Goal: Task Accomplishment & Management: Manage account settings

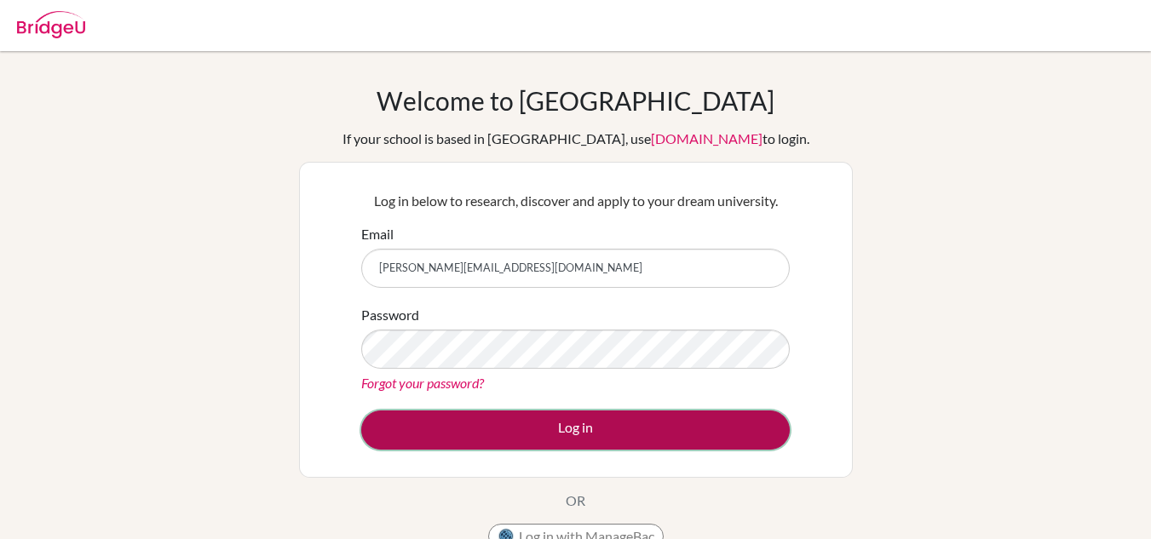
click at [604, 445] on button "Log in" at bounding box center [575, 430] width 429 height 39
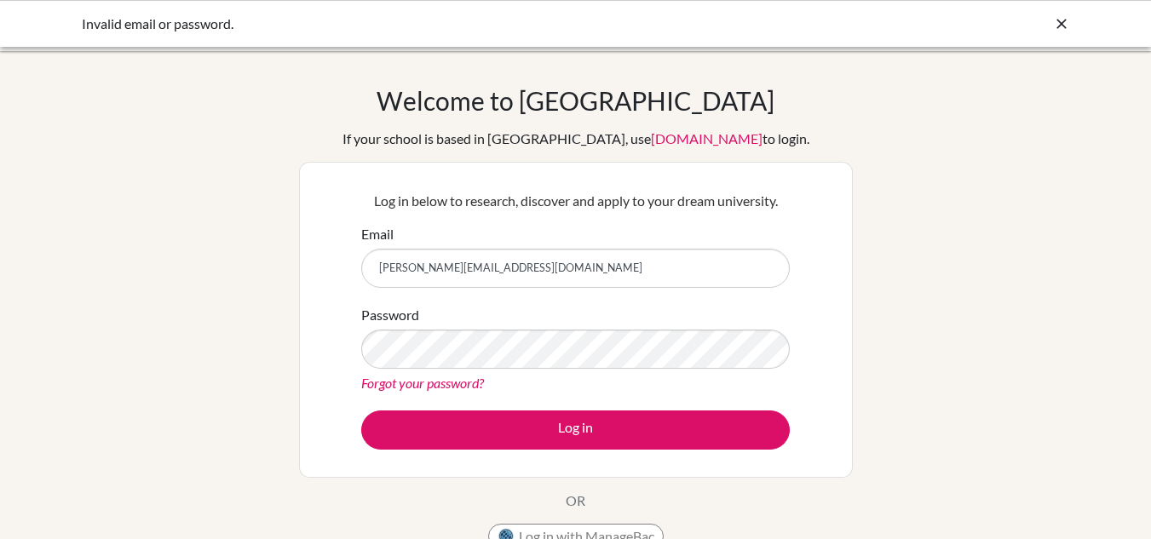
click at [510, 371] on div "Password Forgot your password?" at bounding box center [575, 349] width 429 height 89
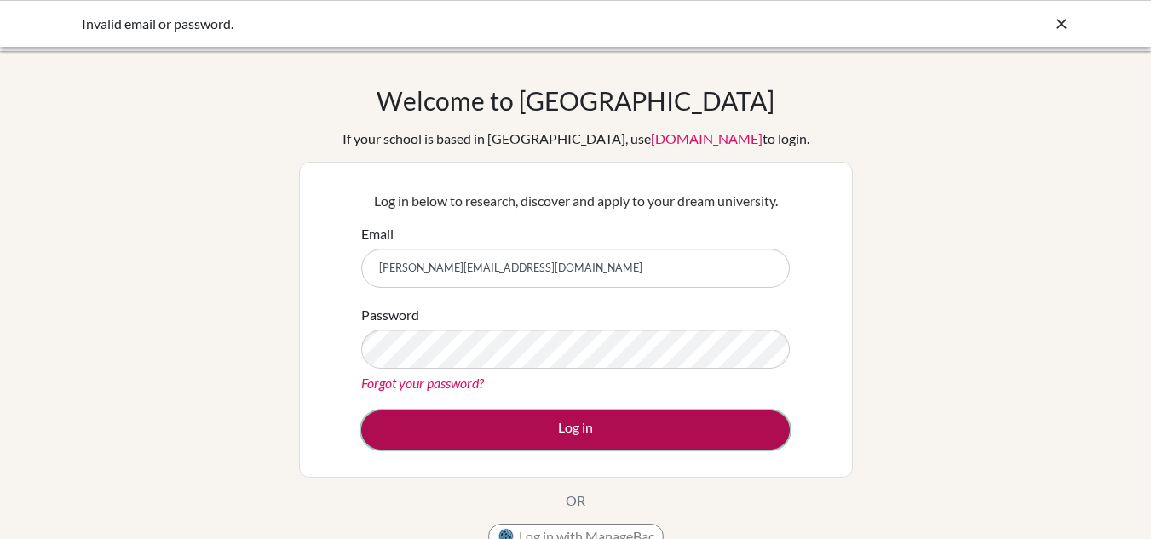
click at [543, 424] on button "Log in" at bounding box center [575, 430] width 429 height 39
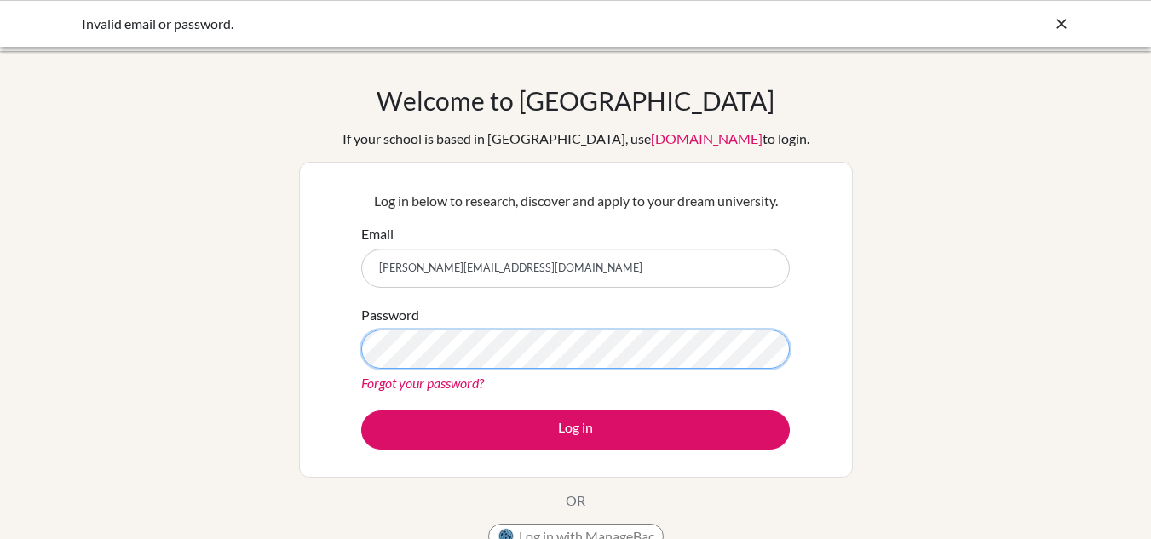
click at [361, 411] on button "Log in" at bounding box center [575, 430] width 429 height 39
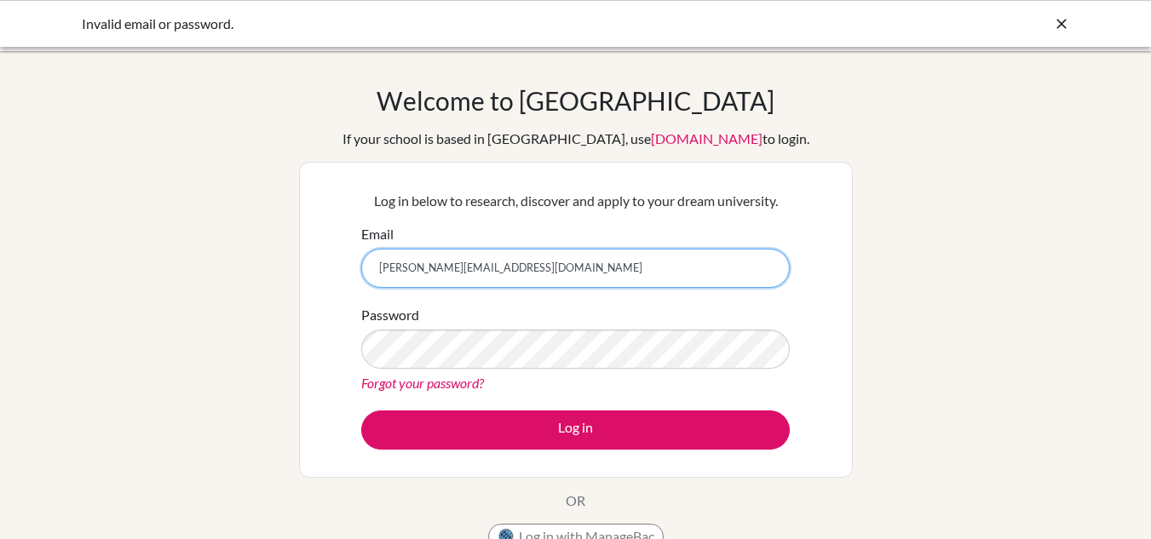
click at [501, 262] on input "[PERSON_NAME][EMAIL_ADDRESS][DOMAIN_NAME]" at bounding box center [575, 268] width 429 height 39
click at [501, 262] on input "mohammad.ala@summitschool.ae" at bounding box center [575, 268] width 429 height 39
type input "mohamayreh5@gmail.com"
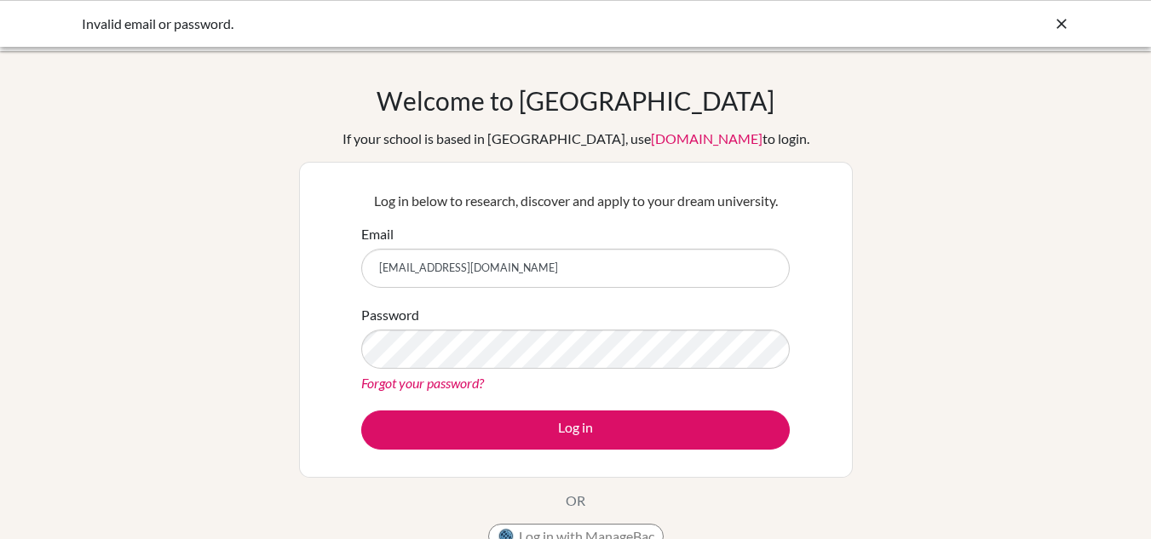
click at [528, 370] on div "Password Forgot your password?" at bounding box center [575, 349] width 429 height 89
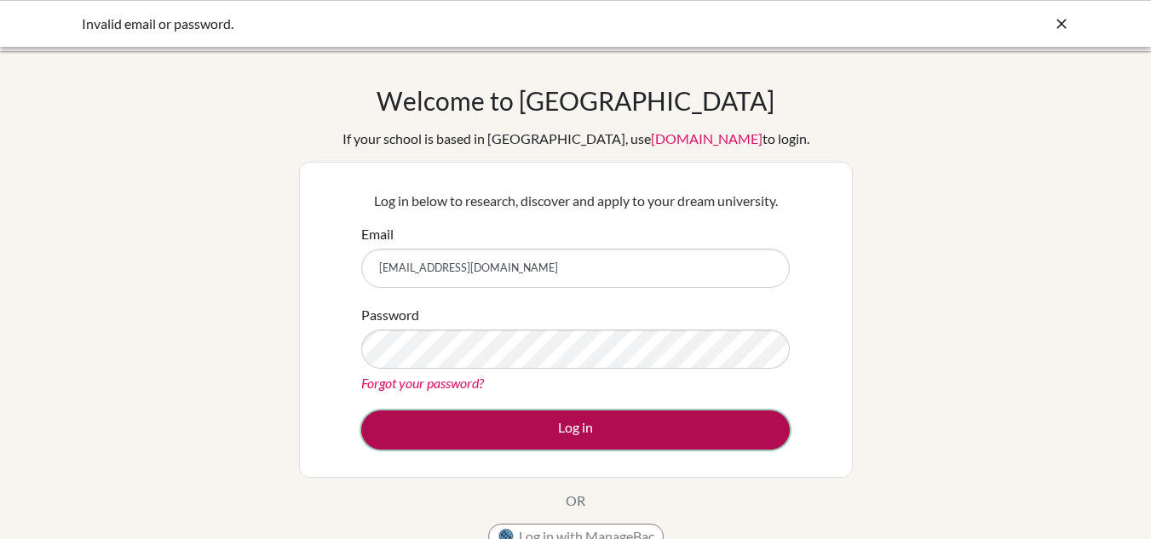
click at [527, 438] on button "Log in" at bounding box center [575, 430] width 429 height 39
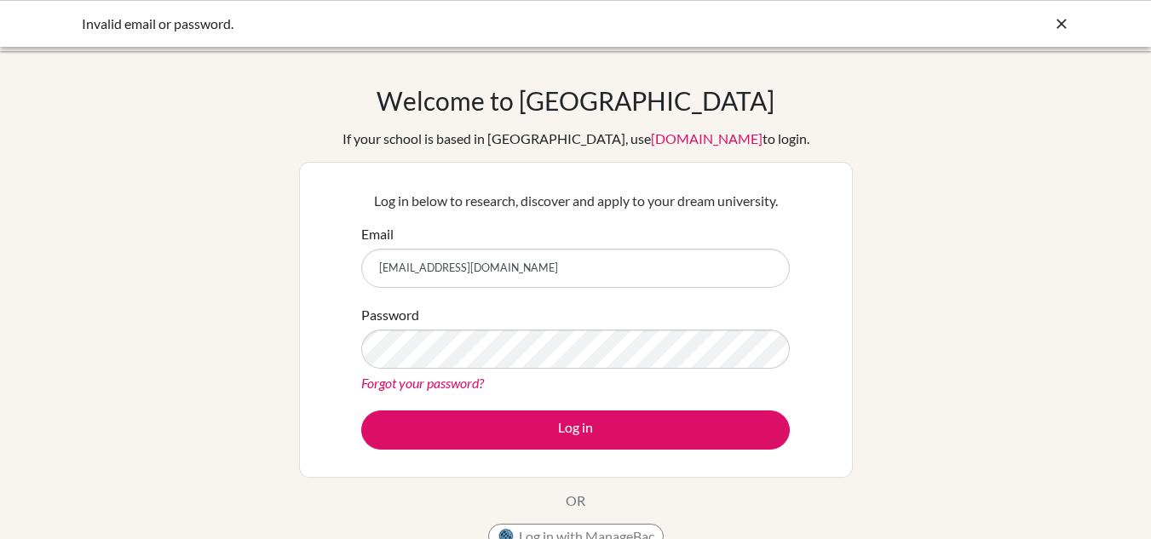
click at [461, 382] on link "Forgot your password?" at bounding box center [422, 383] width 123 height 16
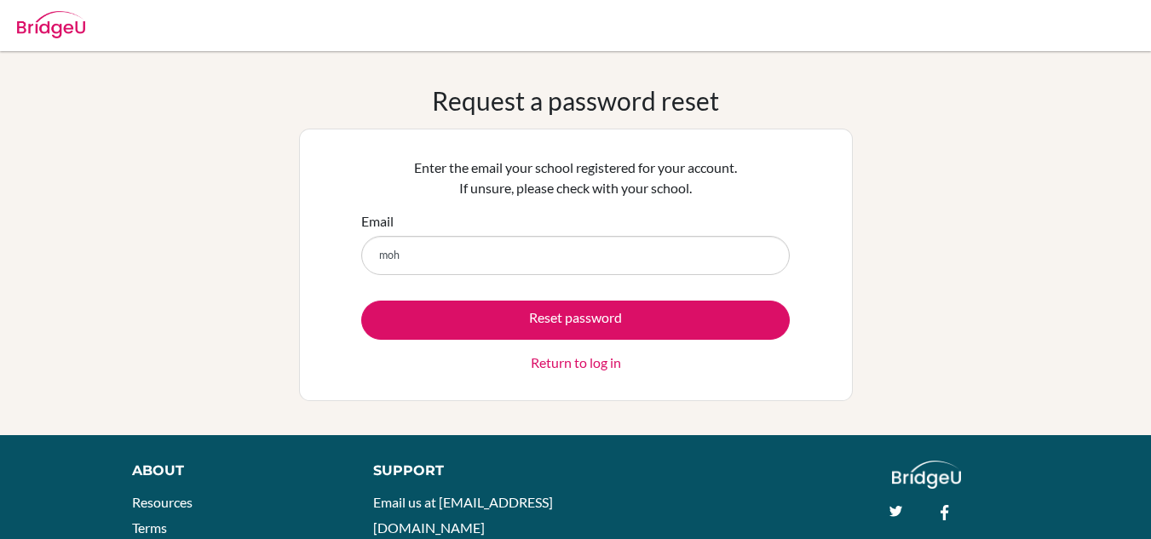
type input "mohamayreh5@gmail.com"
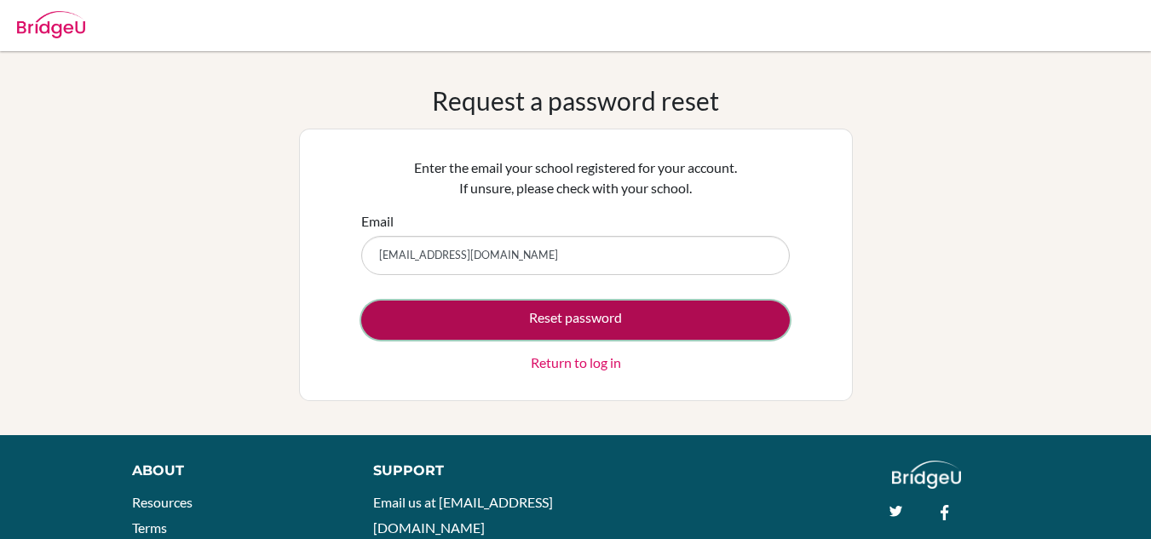
click at [612, 310] on button "Reset password" at bounding box center [575, 320] width 429 height 39
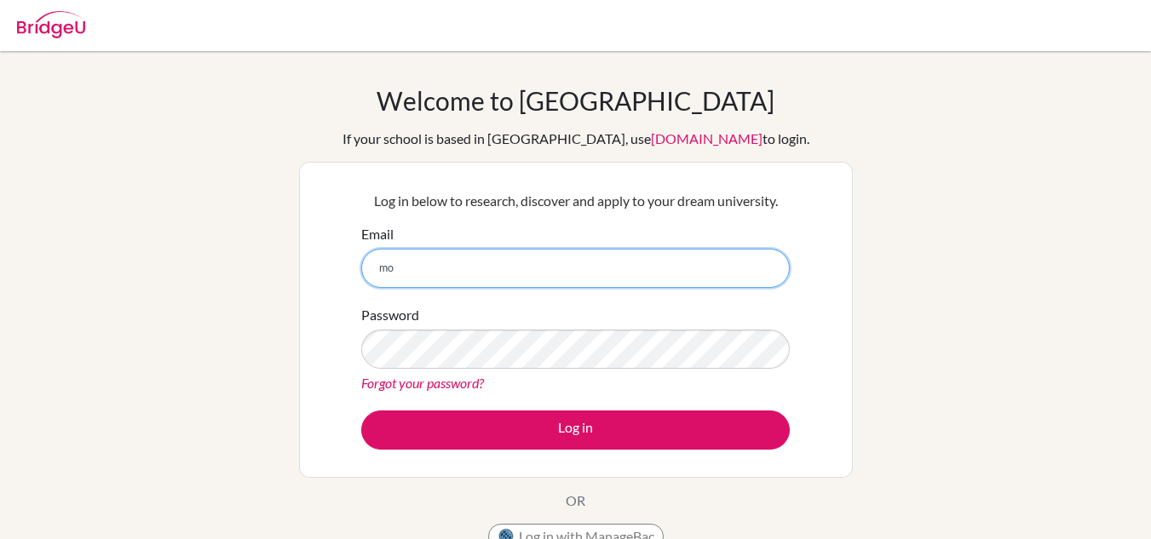
type input "mohamayreh5@gmail.com"
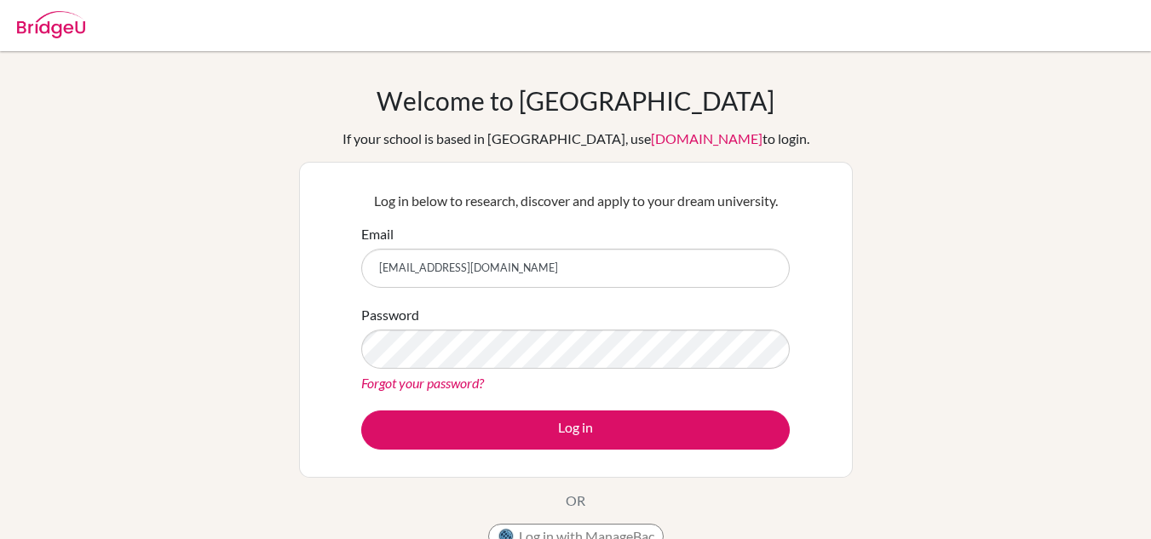
click at [431, 382] on link "Forgot your password?" at bounding box center [422, 383] width 123 height 16
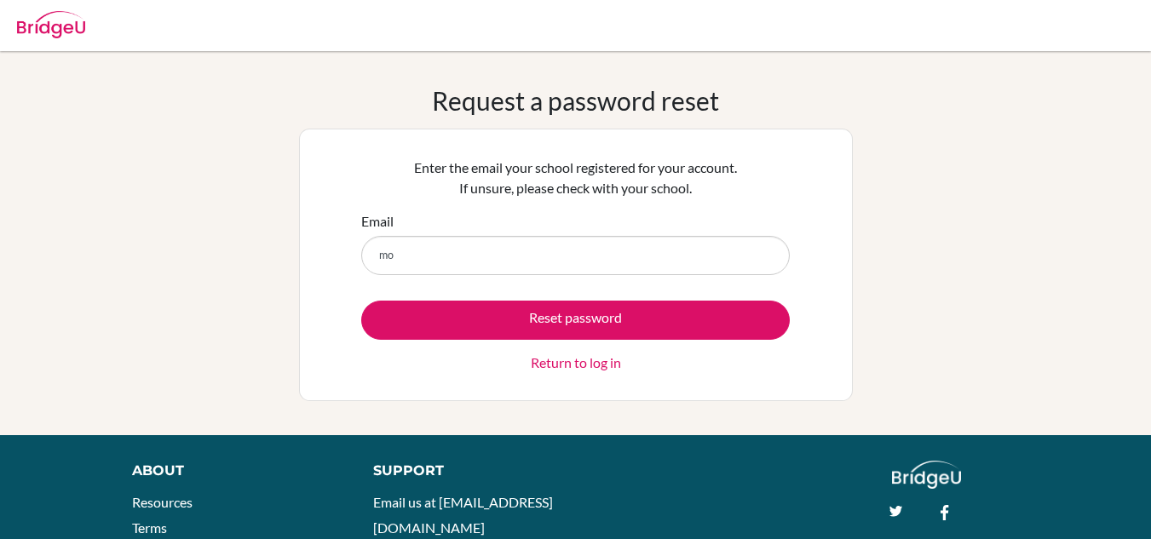
type input "[EMAIL_ADDRESS][DOMAIN_NAME]"
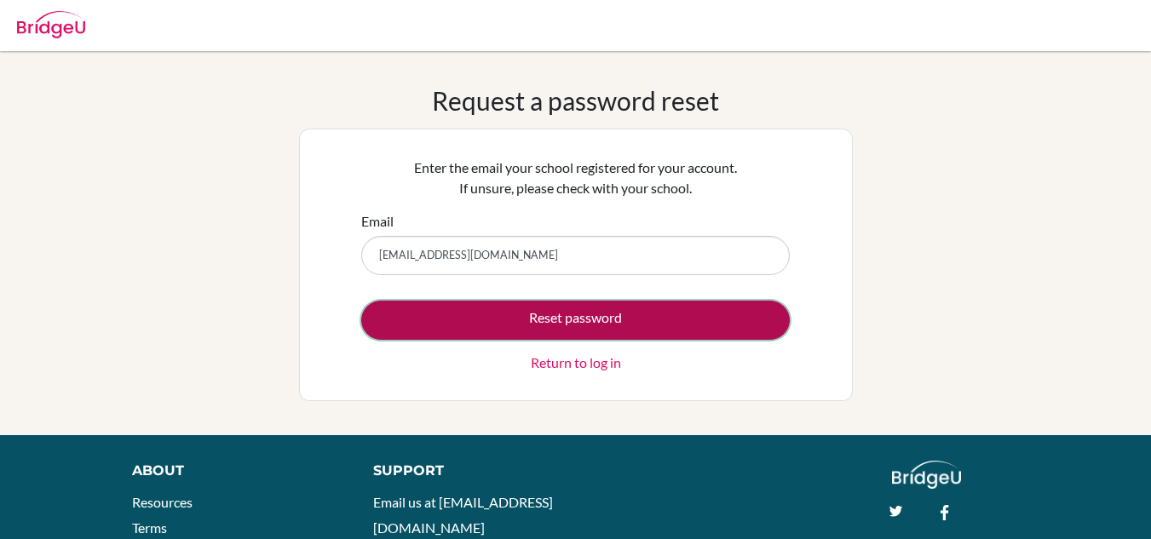
click at [517, 317] on button "Reset password" at bounding box center [575, 320] width 429 height 39
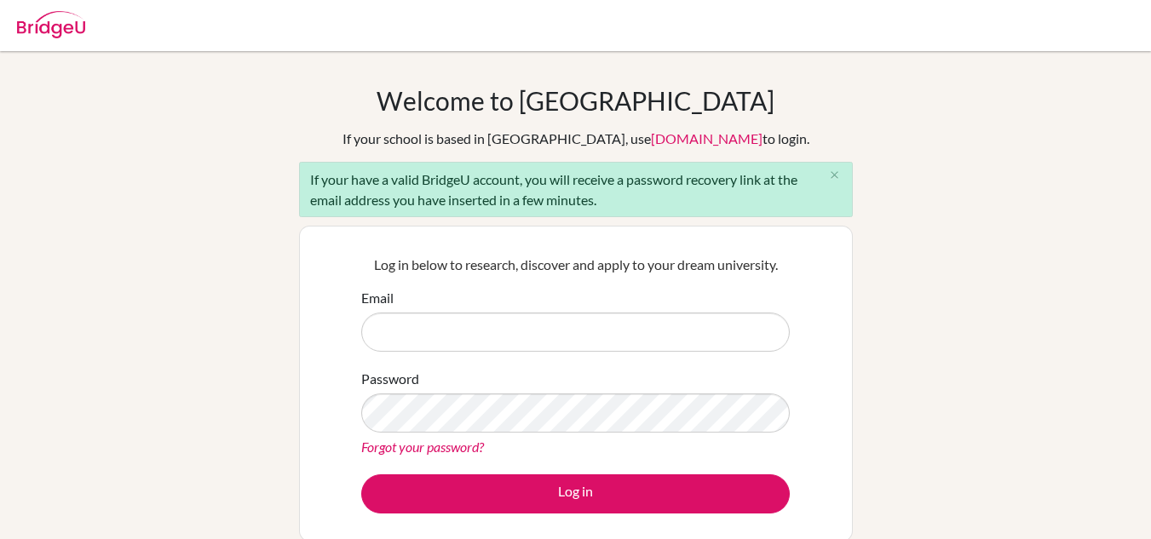
click at [51, 25] on img at bounding box center [51, 24] width 68 height 27
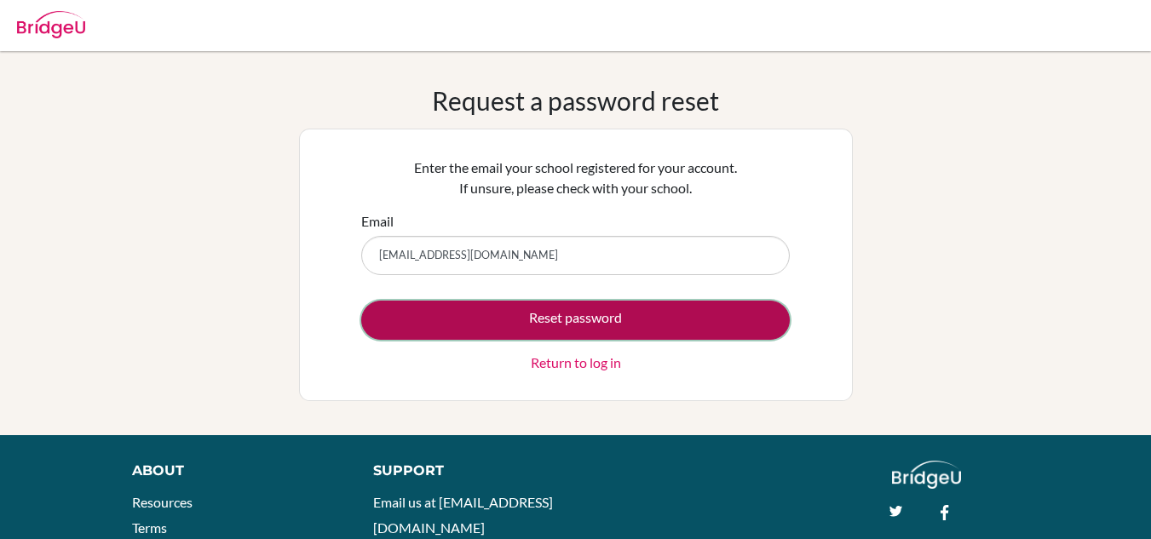
click at [572, 321] on button "Reset password" at bounding box center [575, 320] width 429 height 39
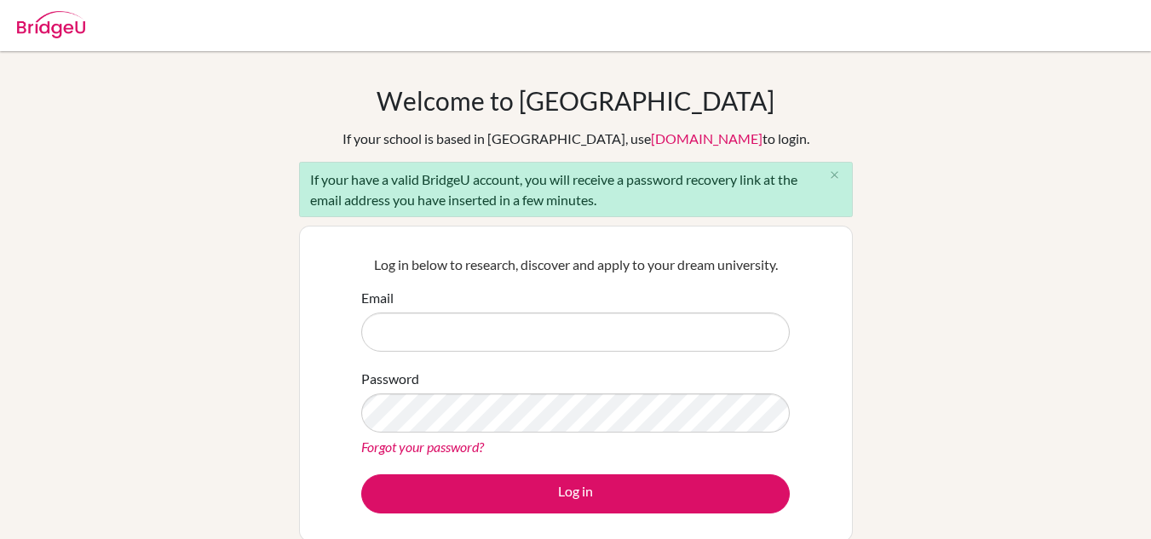
click at [774, 181] on div "If your have a valid BridgeU account, you will receive a password recovery link…" at bounding box center [576, 189] width 554 height 55
click at [500, 269] on p "Log in below to research, discover and apply to your dream university." at bounding box center [575, 265] width 429 height 20
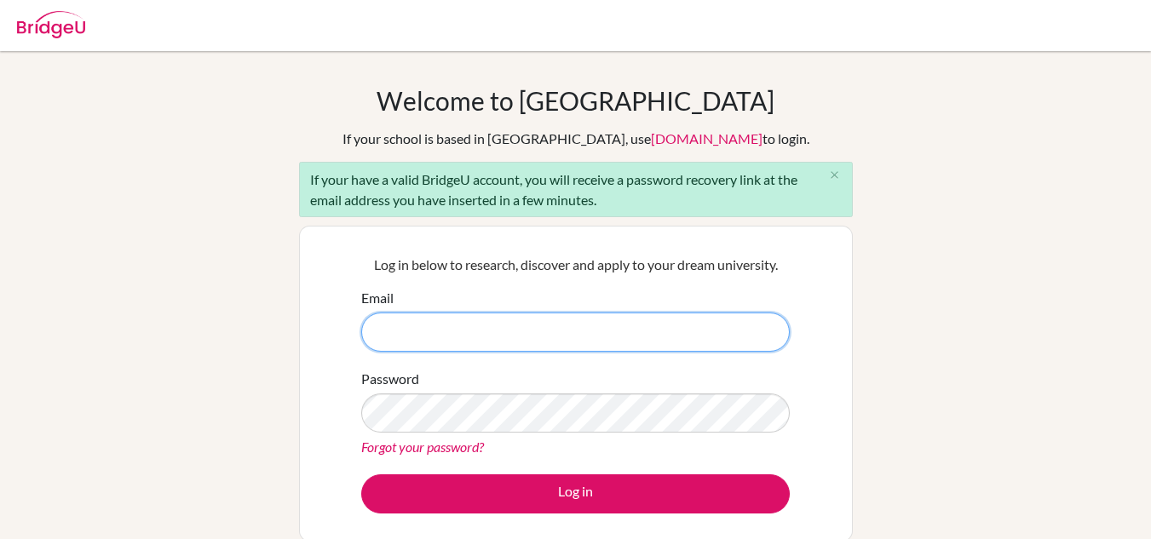
click at [472, 318] on input "Email" at bounding box center [575, 332] width 429 height 39
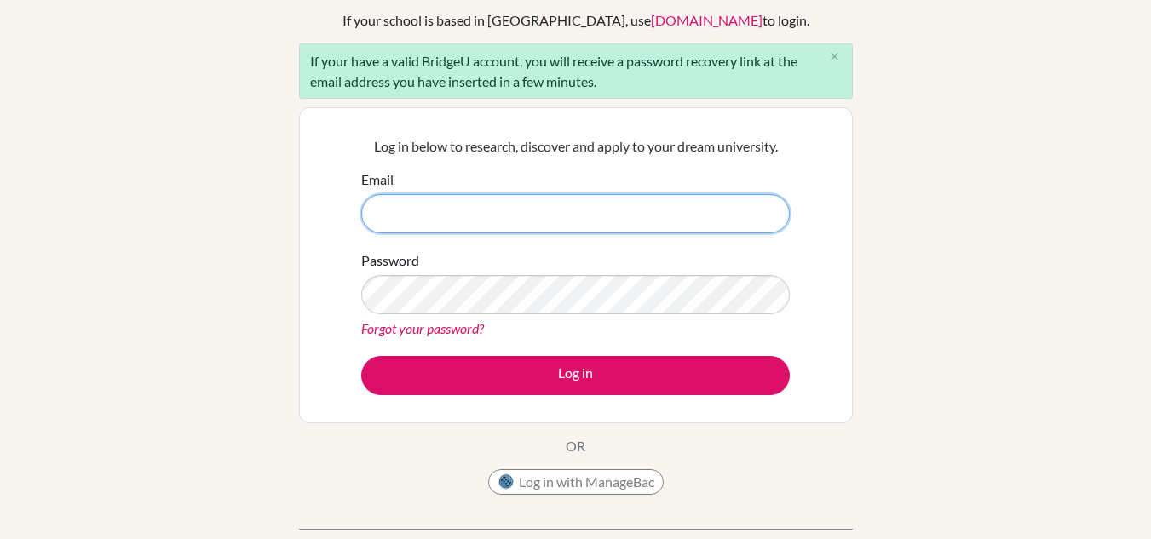
scroll to position [119, 0]
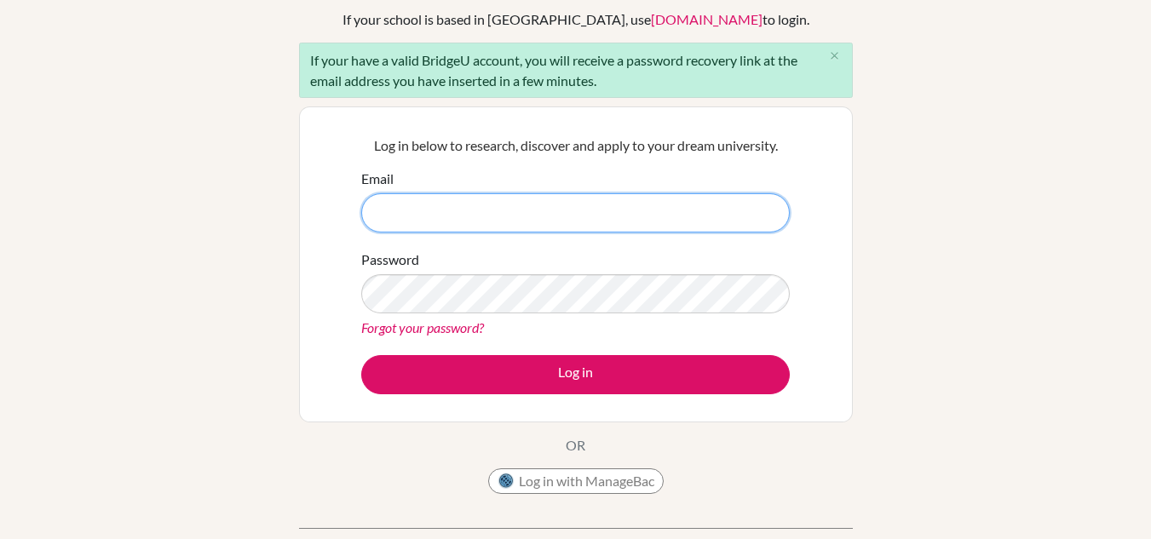
click at [575, 217] on input "Email" at bounding box center [575, 212] width 429 height 39
type input "[EMAIL_ADDRESS][DOMAIN_NAME]"
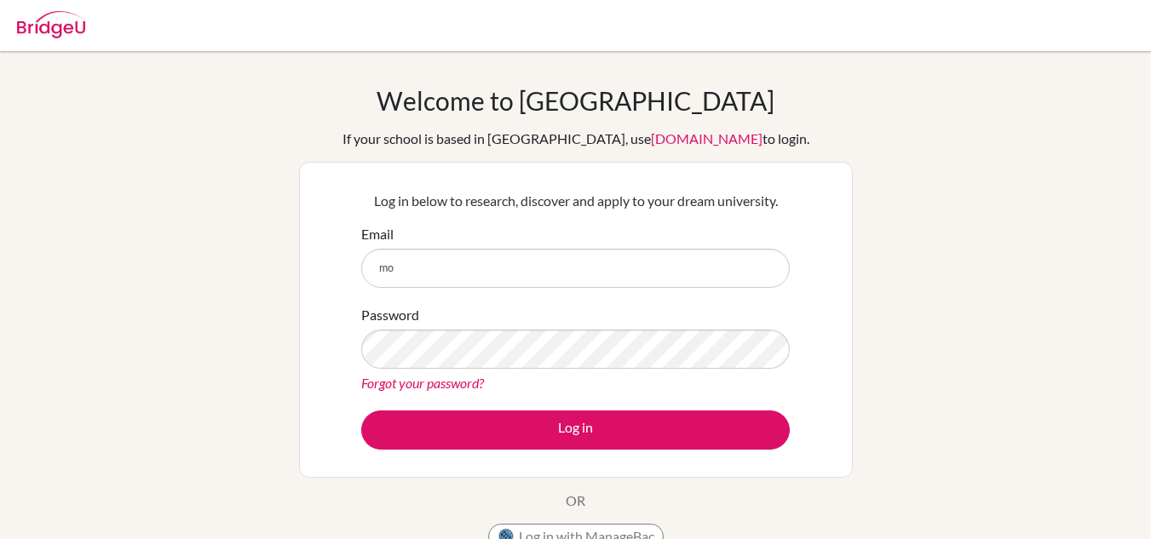
type input "[EMAIL_ADDRESS][DOMAIN_NAME]"
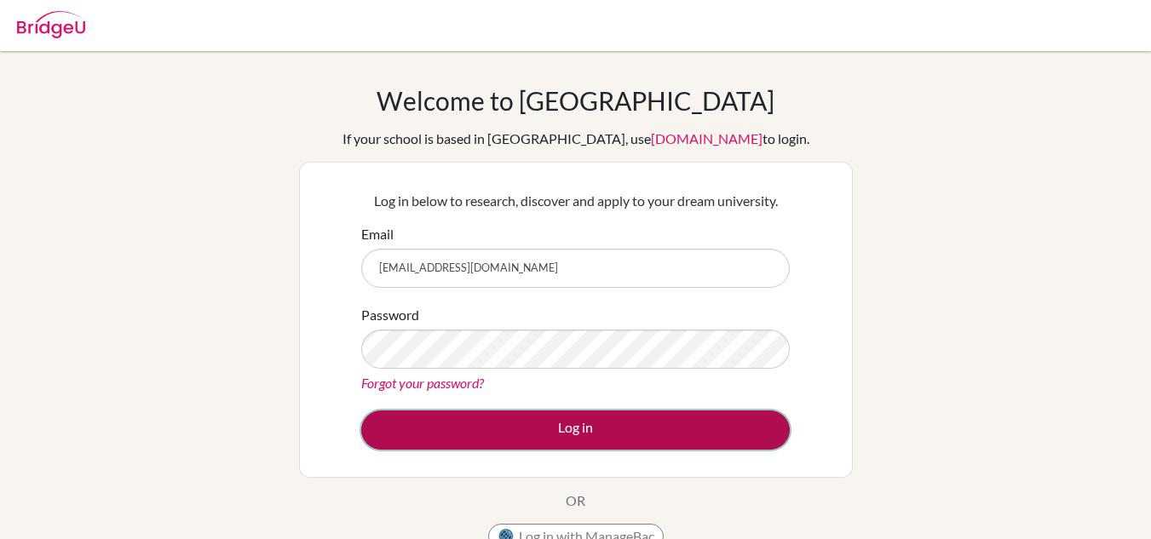
click at [587, 439] on button "Log in" at bounding box center [575, 430] width 429 height 39
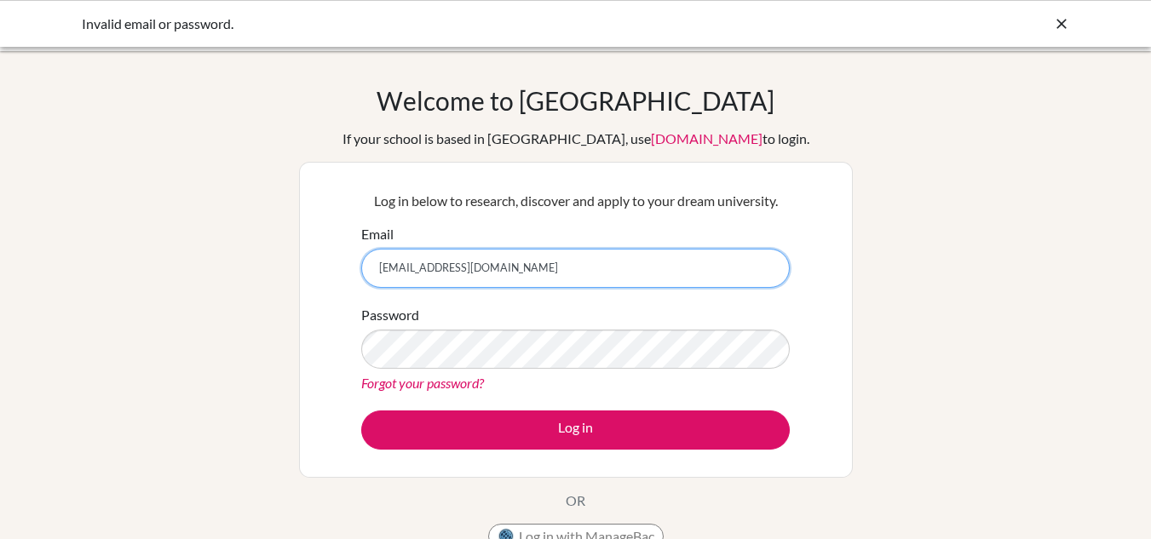
click at [510, 265] on input "[EMAIL_ADDRESS][DOMAIN_NAME]" at bounding box center [575, 268] width 429 height 39
paste input "[EMAIL_ADDRESS][DOMAIN_NAME]"
type input "[EMAIL_ADDRESS][DOMAIN_NAME]"
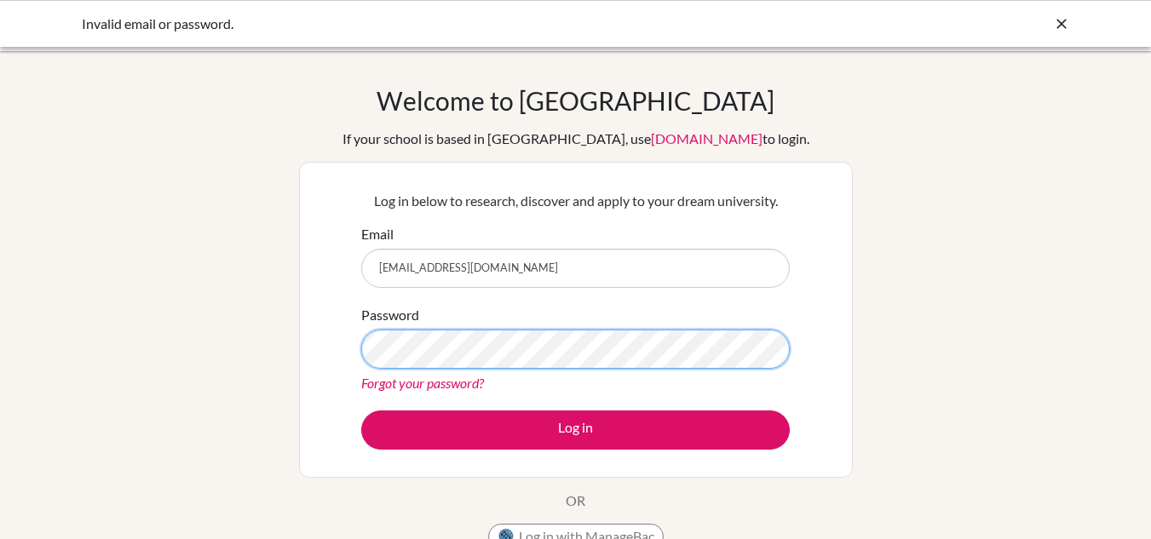
click at [361, 411] on button "Log in" at bounding box center [575, 430] width 429 height 39
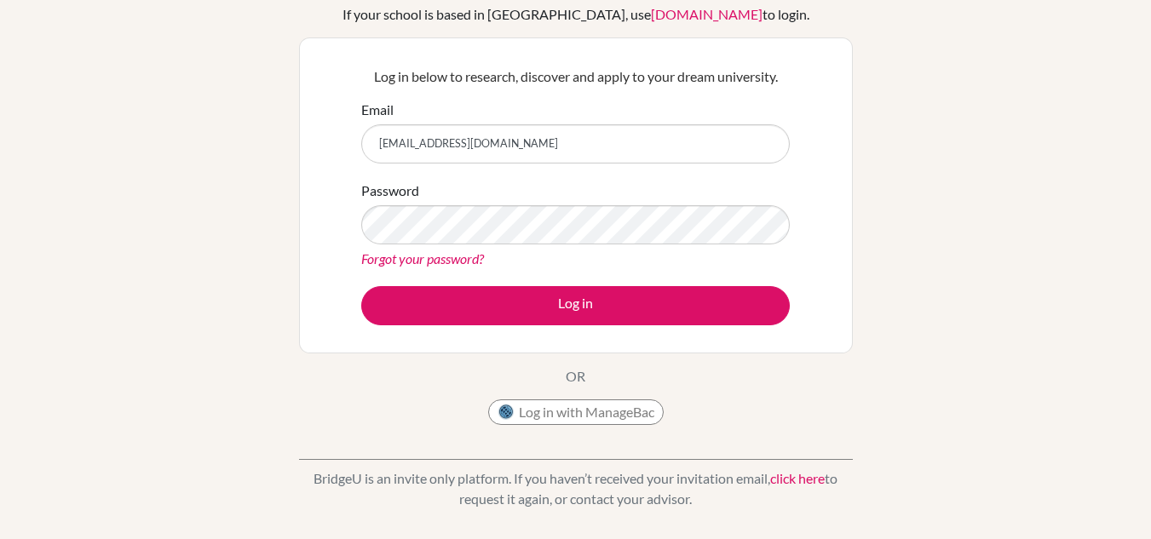
scroll to position [126, 0]
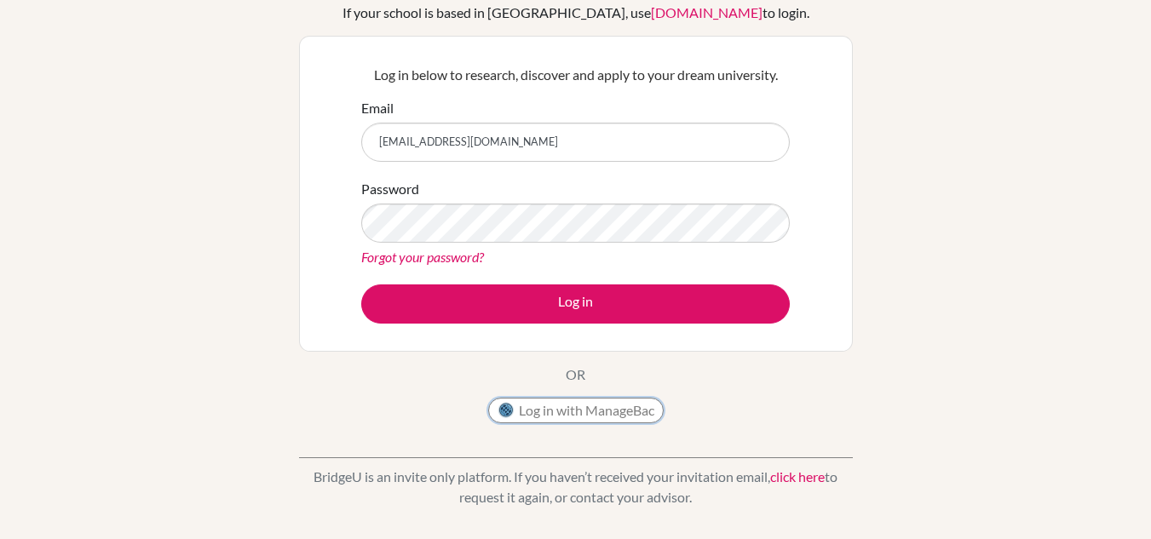
click at [605, 411] on button "Log in with ManageBac" at bounding box center [575, 411] width 175 height 26
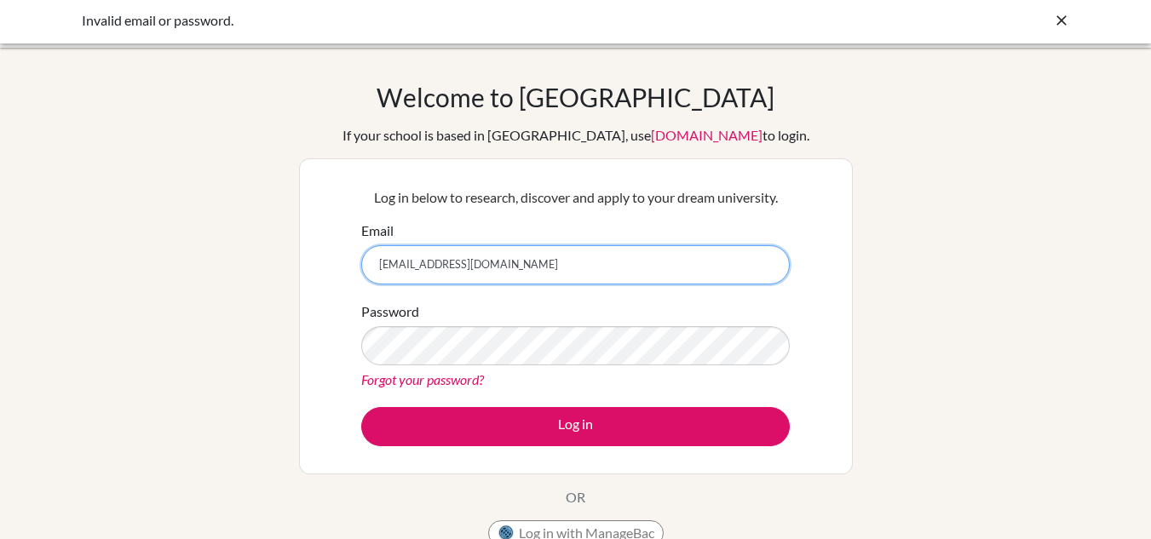
scroll to position [4, 0]
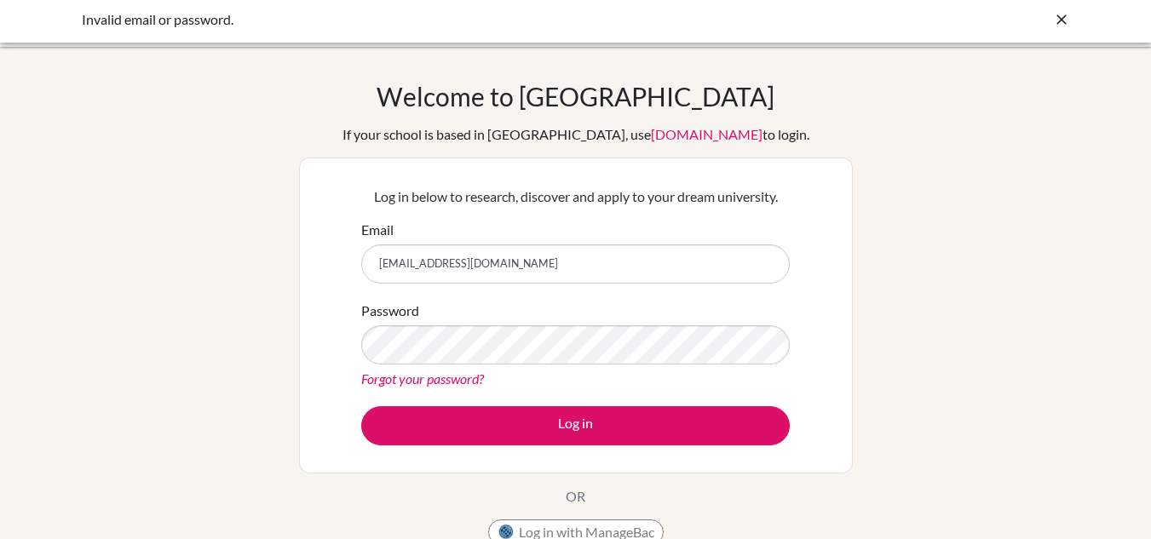
click at [666, 136] on link "[DOMAIN_NAME]" at bounding box center [707, 134] width 112 height 16
